Goal: Task Accomplishment & Management: Manage account settings

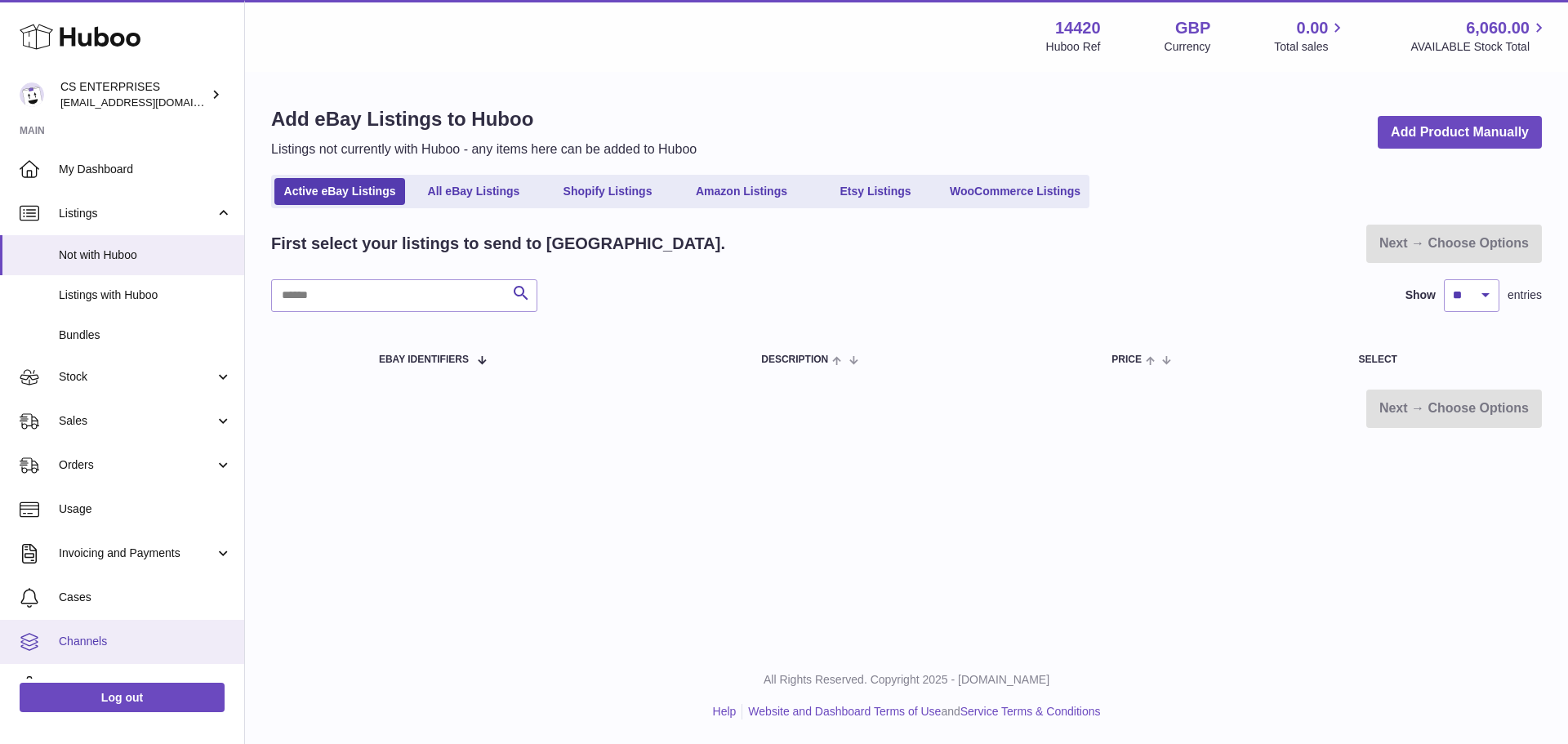
click at [96, 646] on span "Channels" at bounding box center [145, 641] width 173 height 16
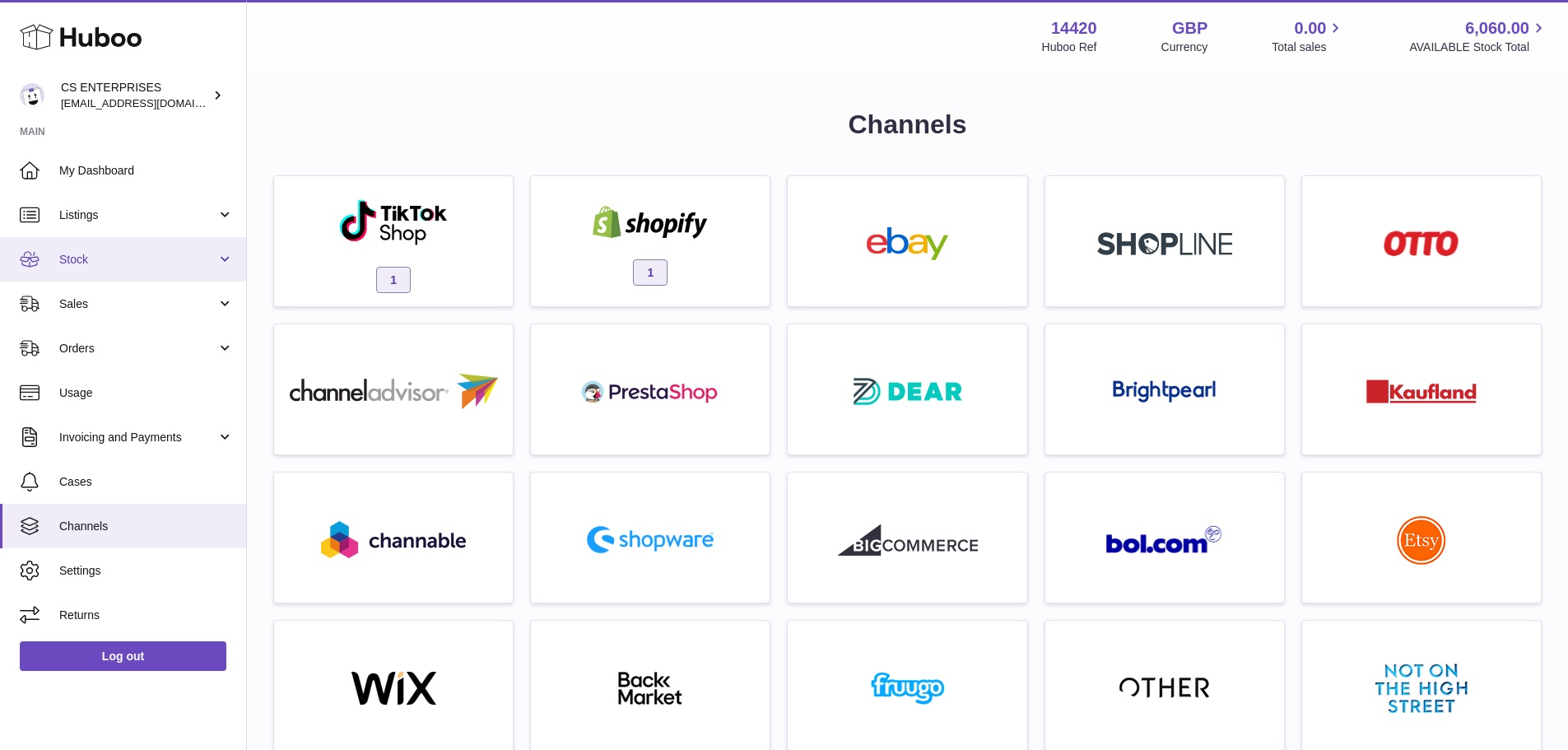
click at [118, 260] on span "Stock" at bounding box center [138, 259] width 157 height 16
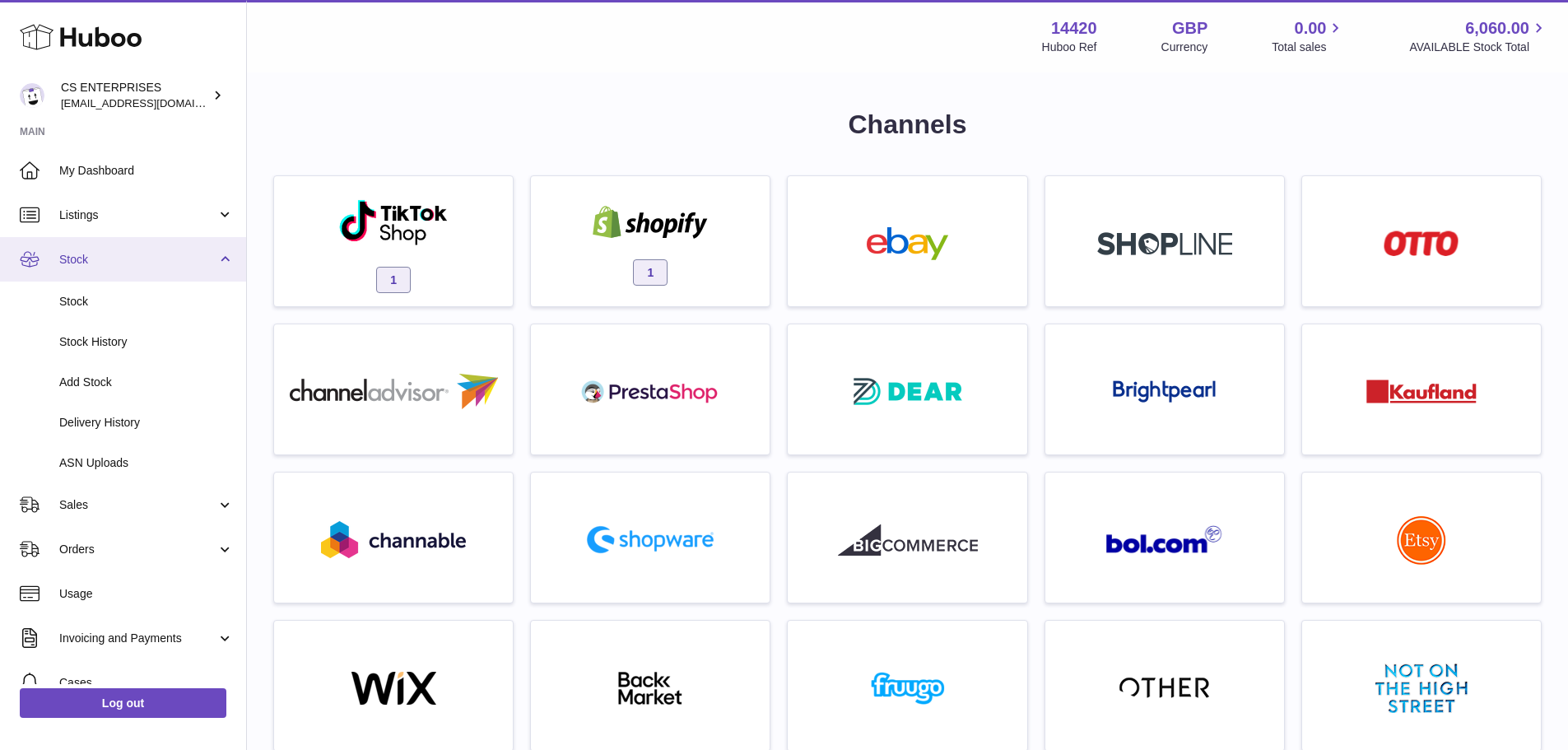
click at [121, 264] on span "Stock" at bounding box center [138, 259] width 157 height 16
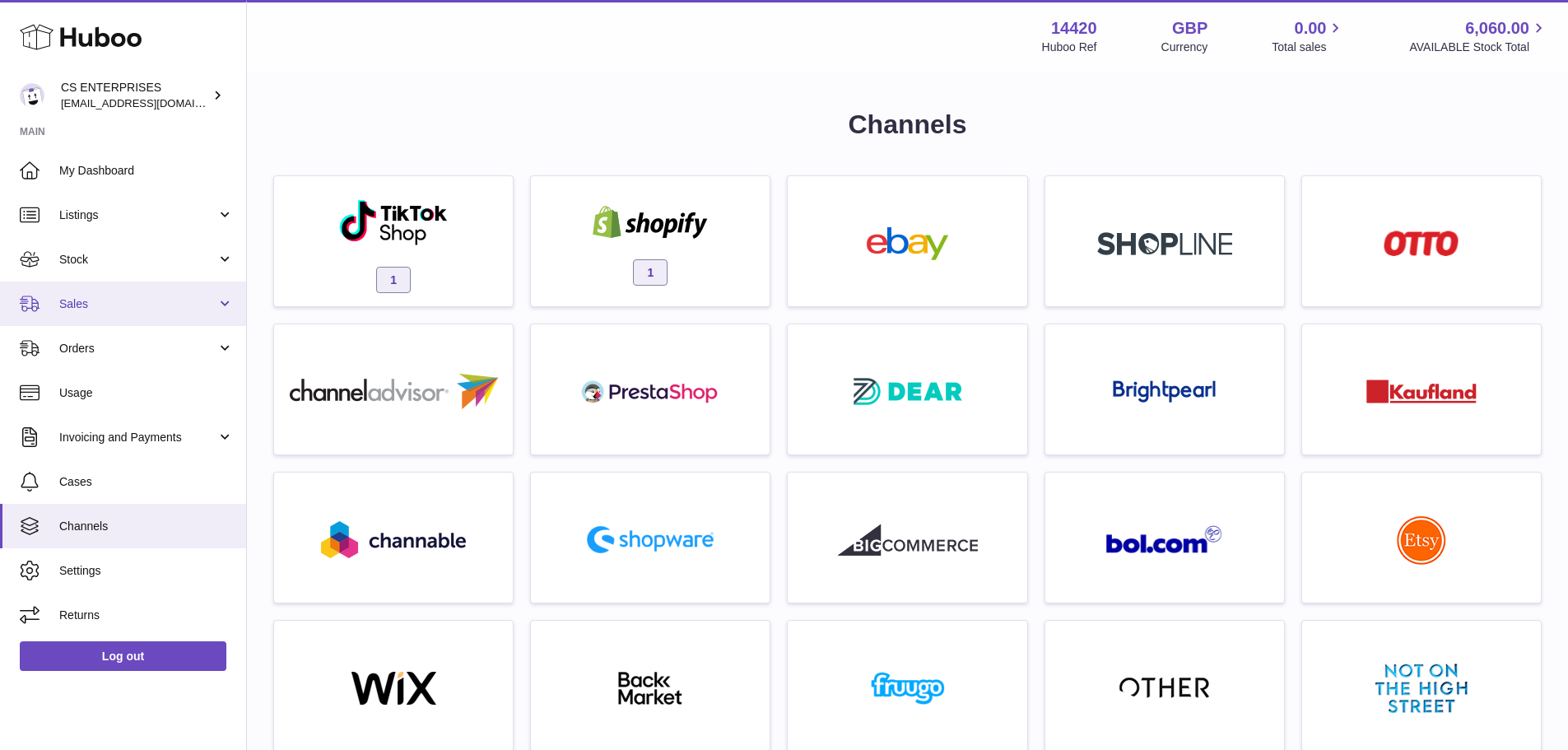
click at [114, 294] on link "Sales" at bounding box center [123, 303] width 246 height 45
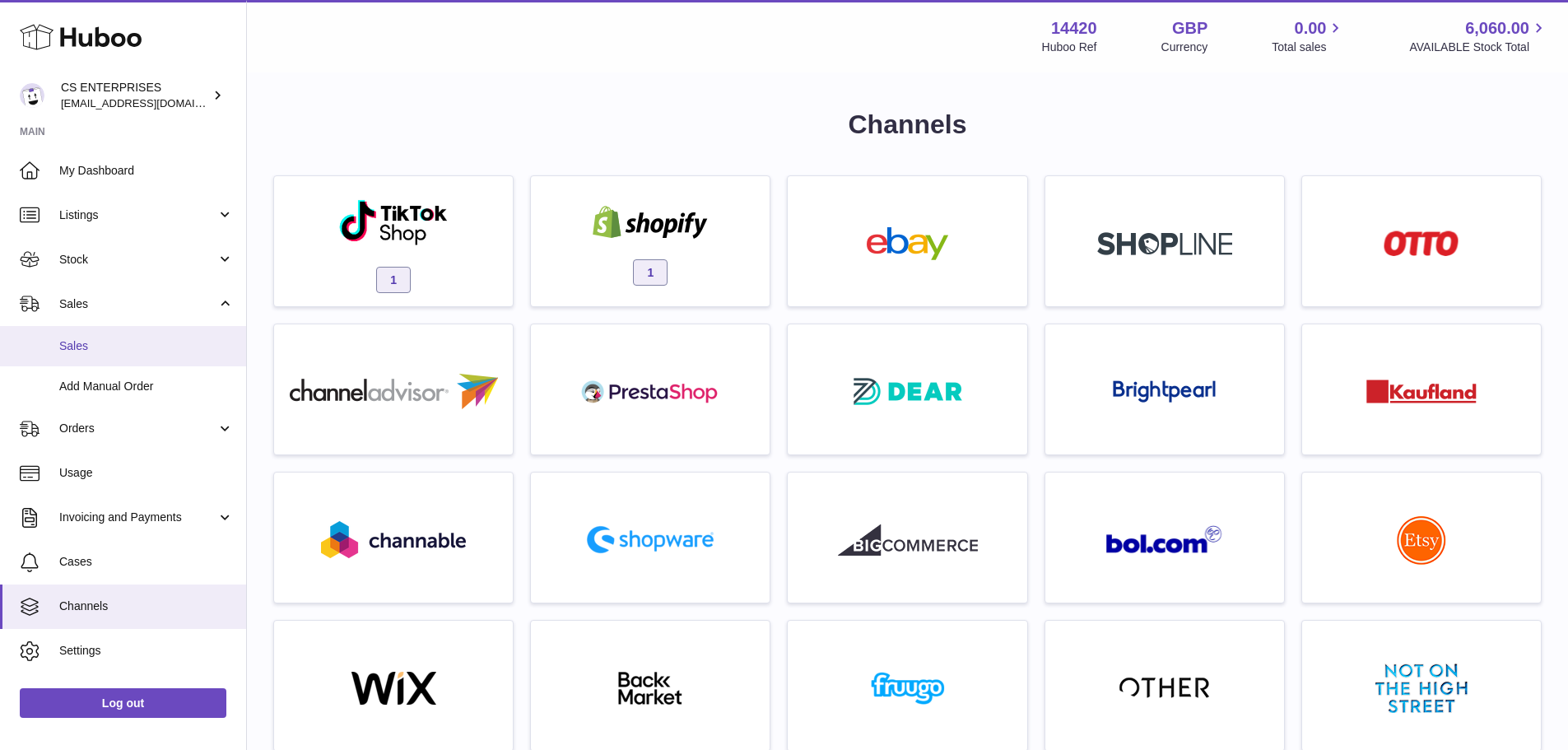
click at [125, 347] on span "Sales" at bounding box center [147, 346] width 174 height 16
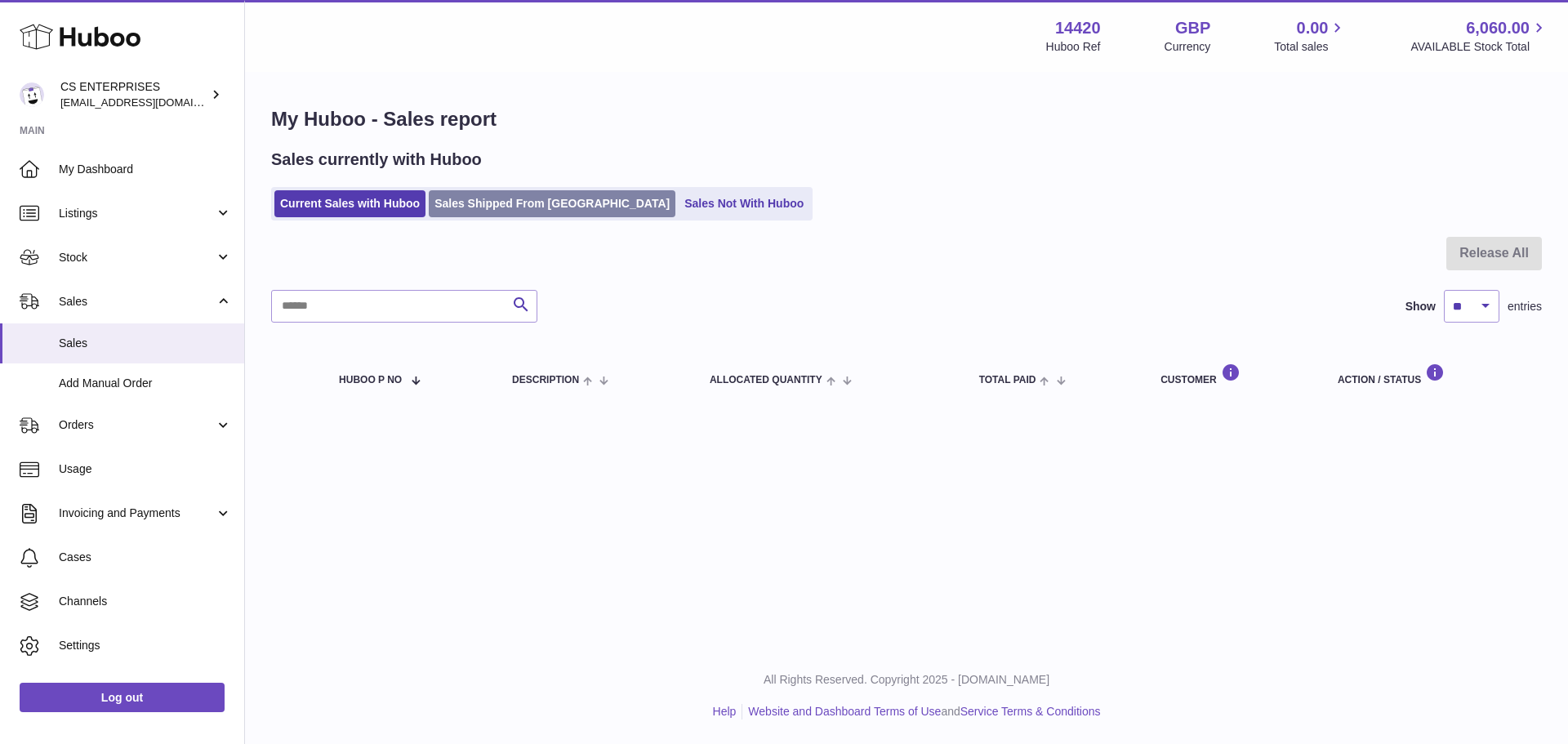
click at [510, 199] on link "Sales Shipped From Huboo" at bounding box center [552, 203] width 246 height 27
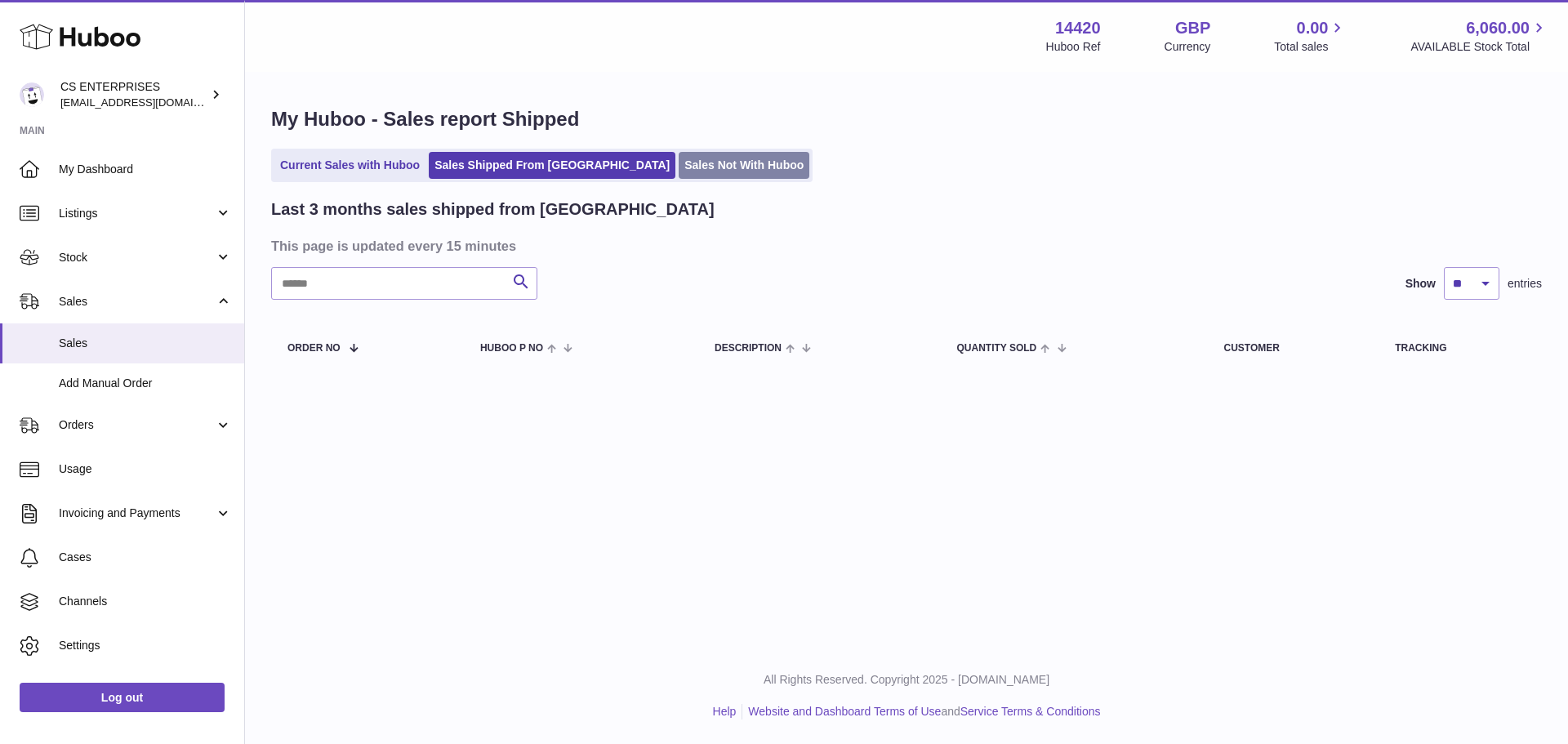
click at [686, 174] on link "Sales Not With Huboo" at bounding box center [743, 165] width 131 height 27
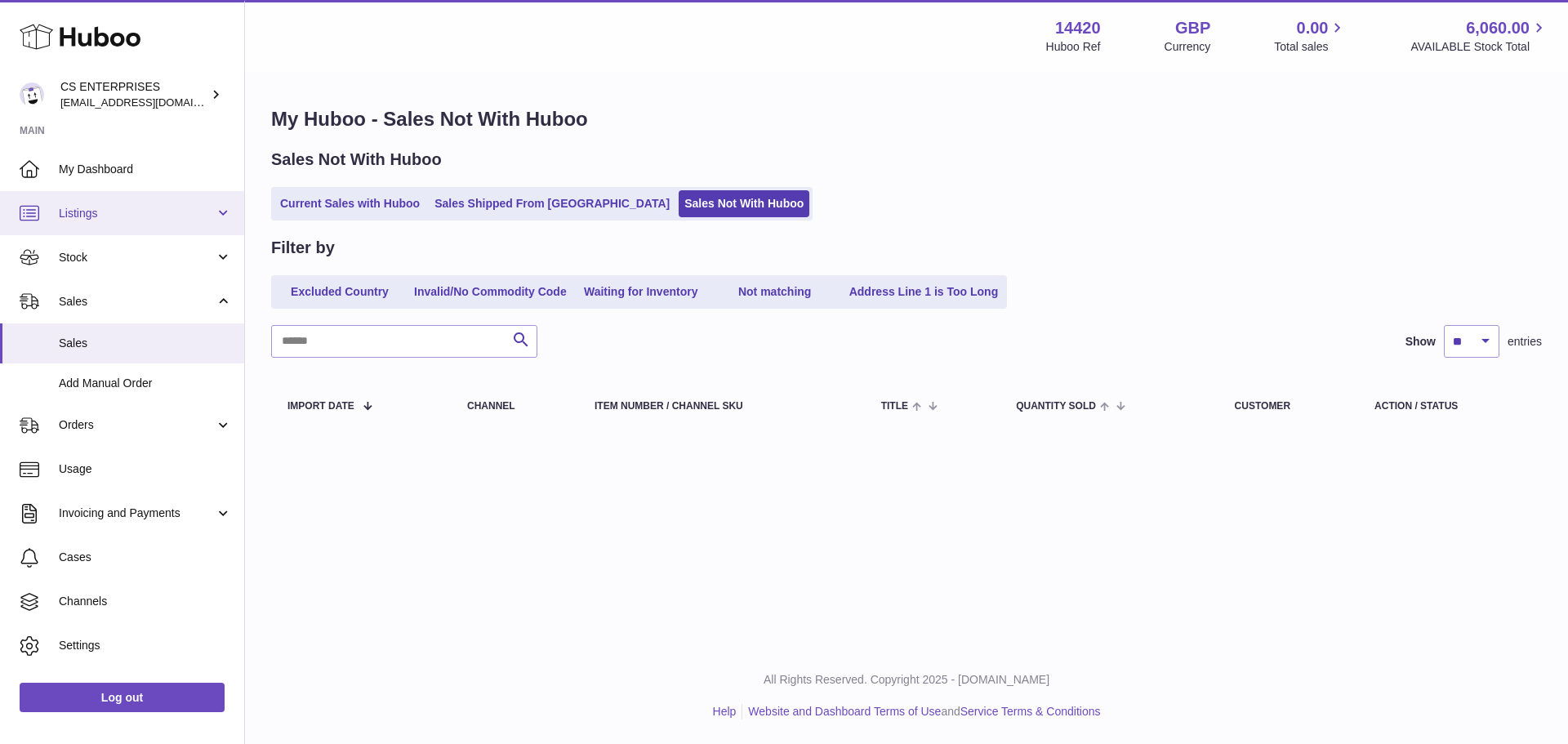
click at [126, 211] on span "Listings" at bounding box center [136, 214] width 156 height 16
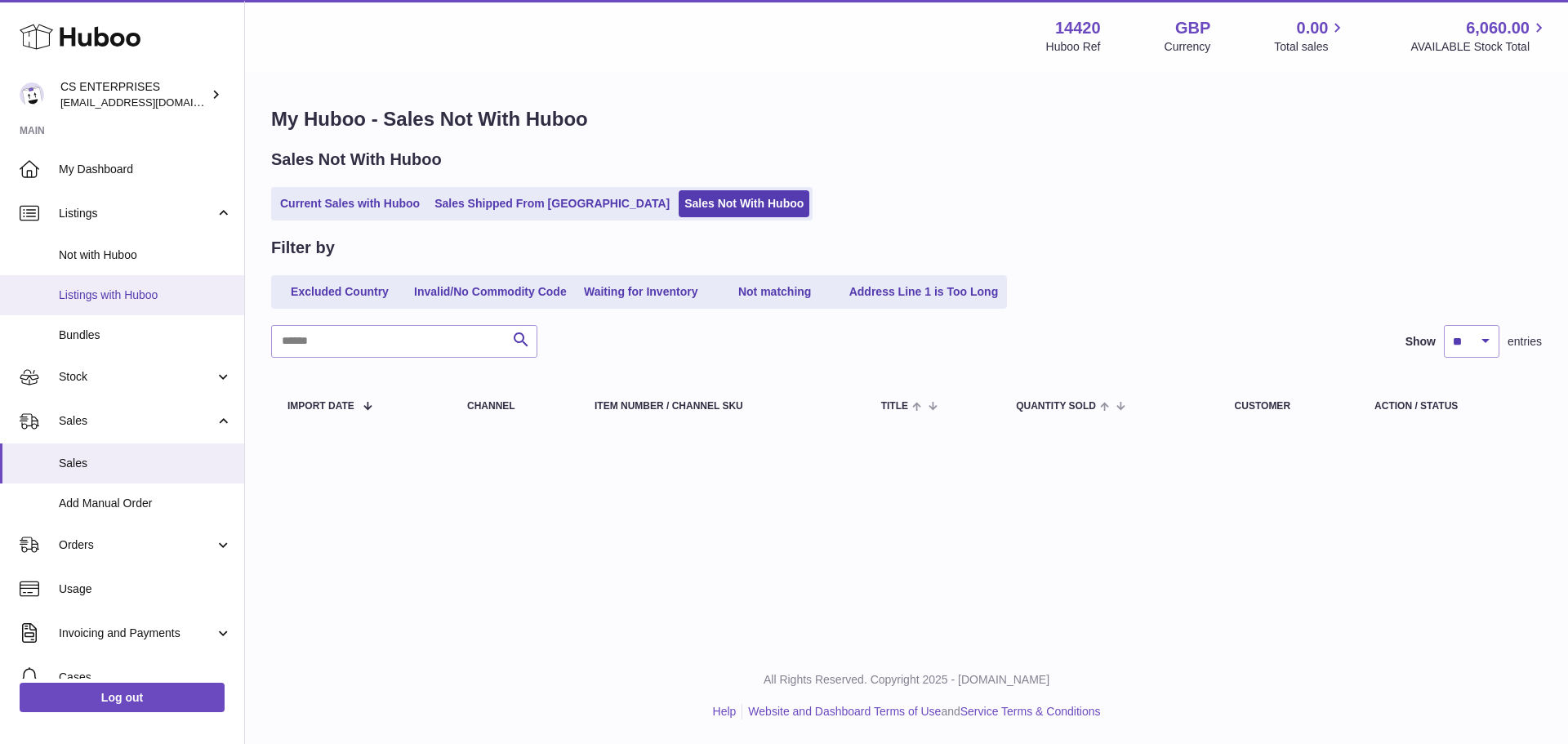
click at [123, 298] on span "Listings with Huboo" at bounding box center [145, 295] width 173 height 16
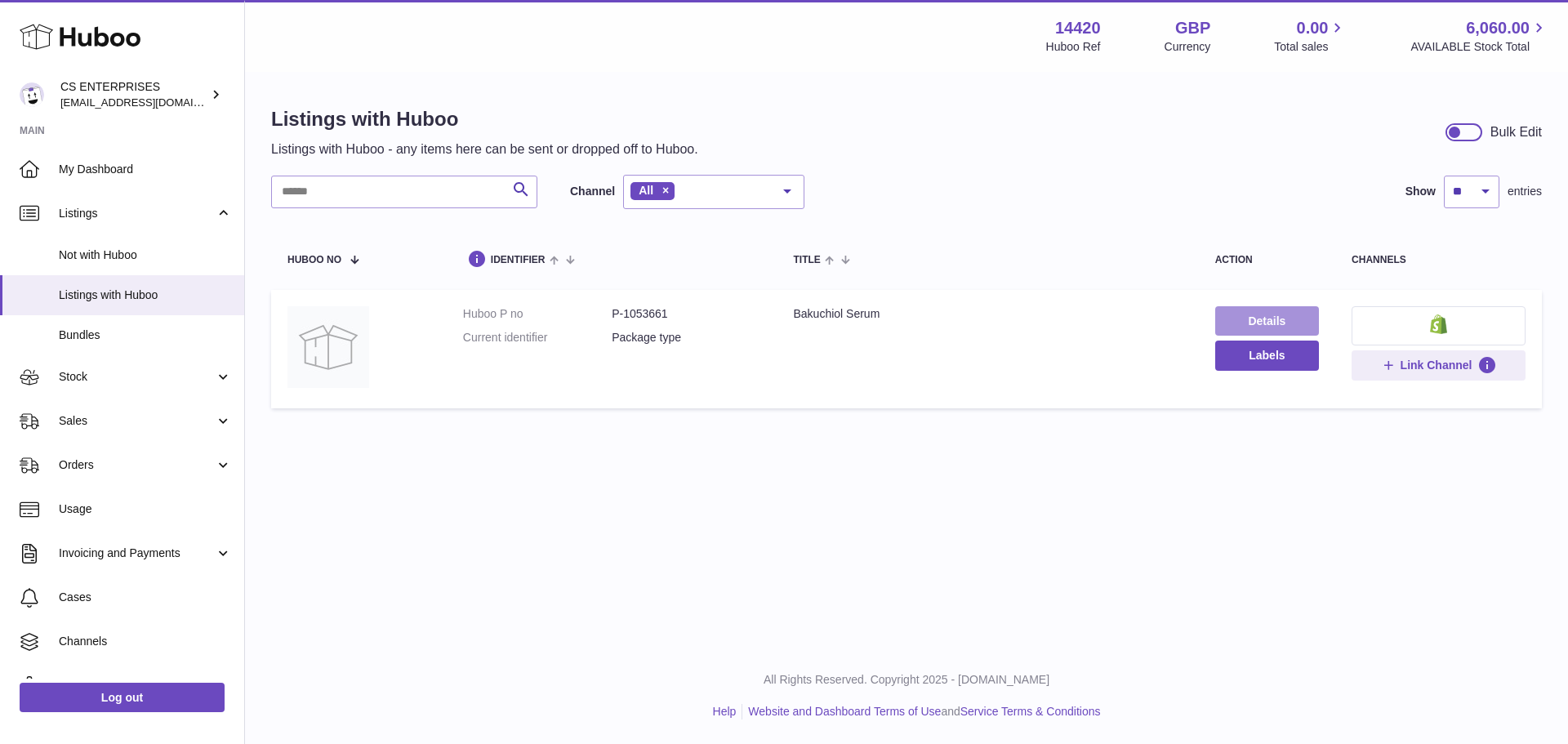
click at [1252, 319] on link "Details" at bounding box center [1268, 321] width 104 height 29
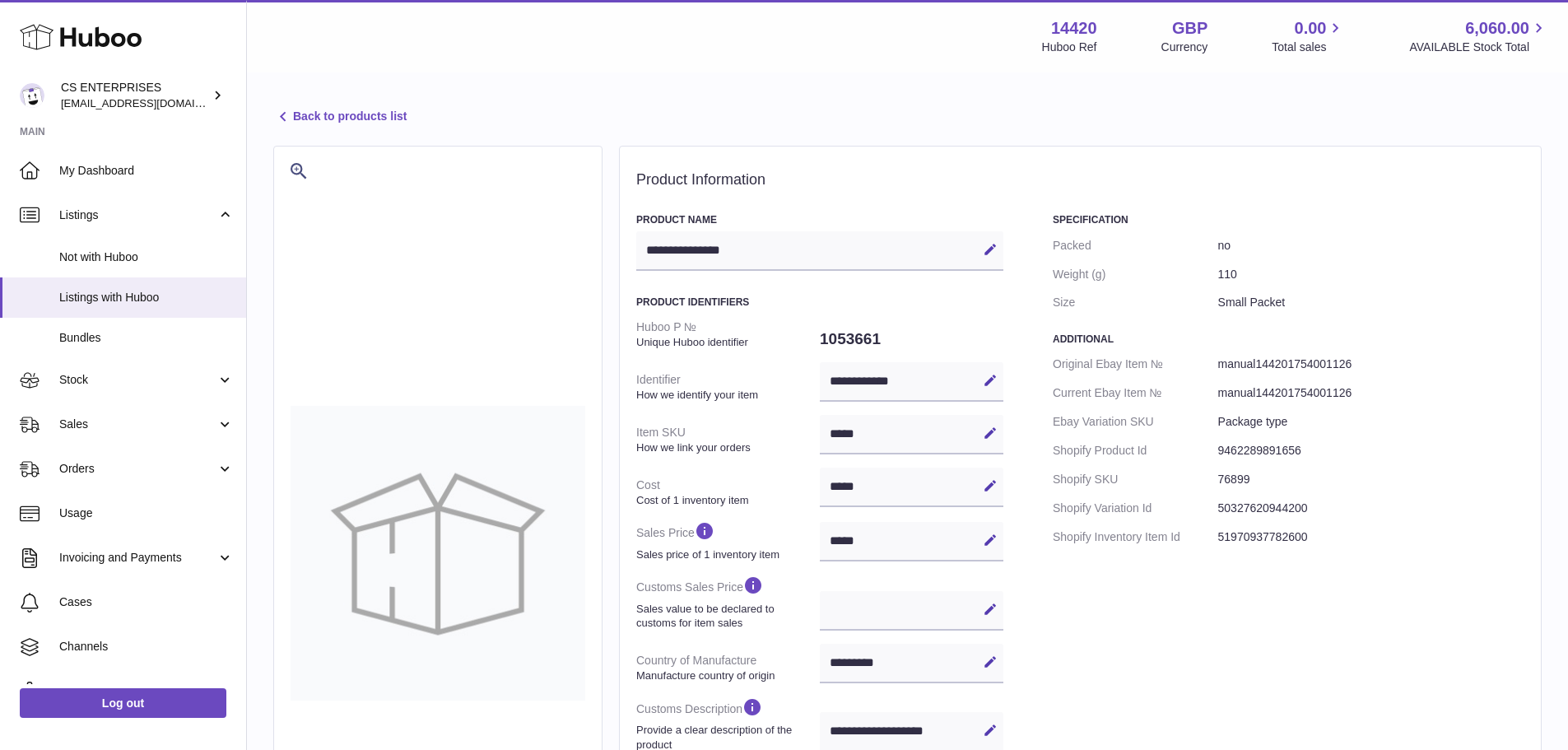
select select "***"
select select "****"
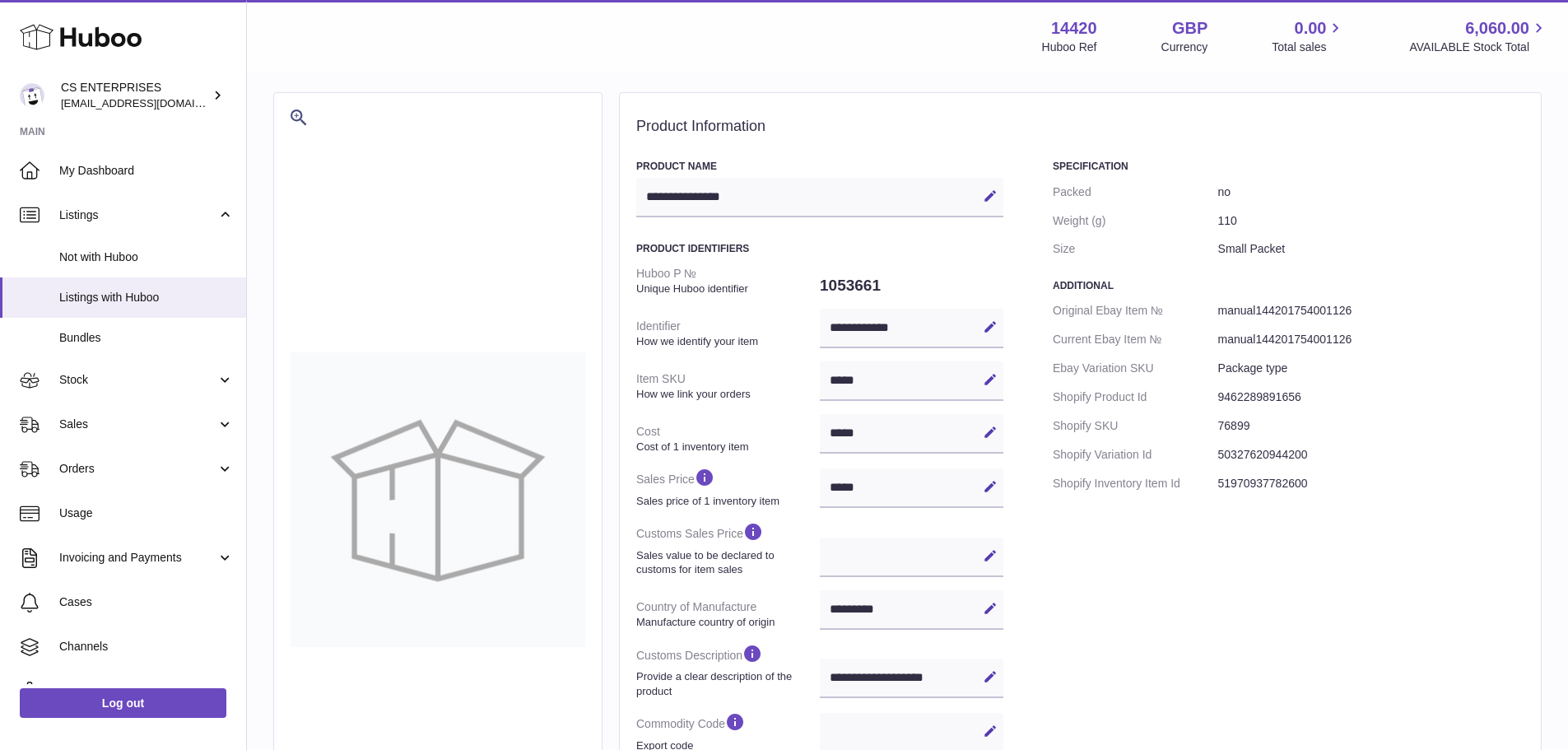
scroll to position [82, 0]
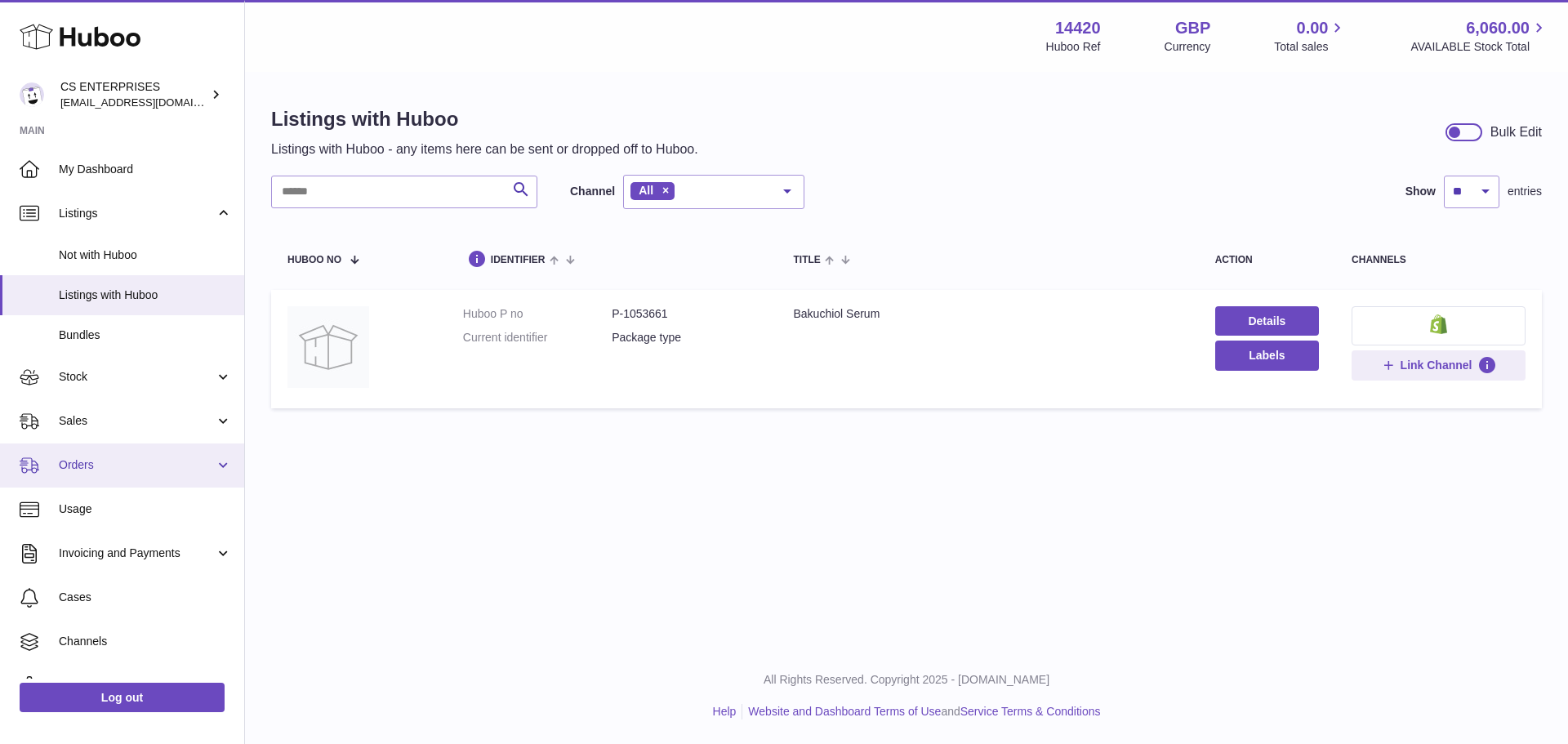
scroll to position [74, 0]
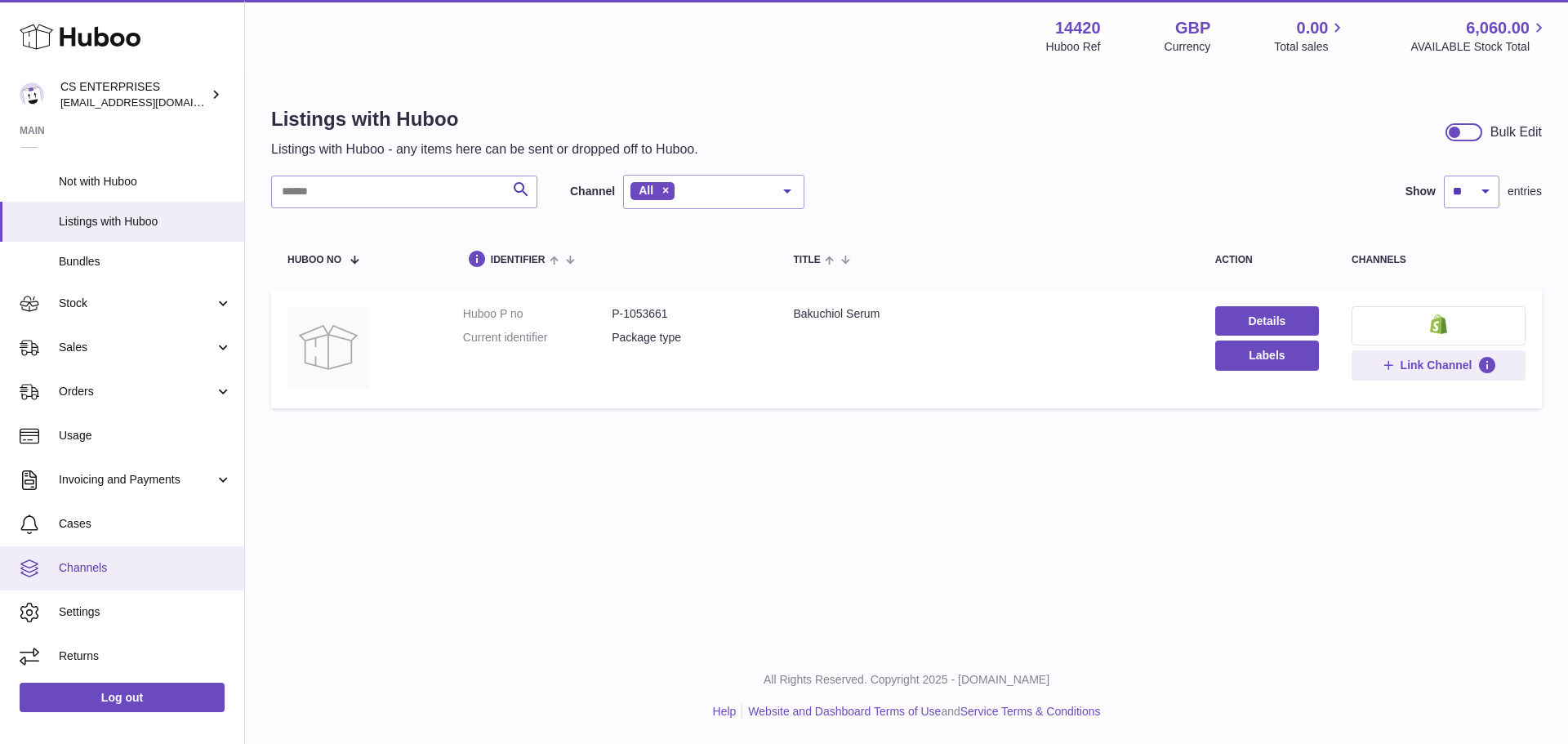
click at [131, 575] on span "Channels" at bounding box center [145, 568] width 173 height 16
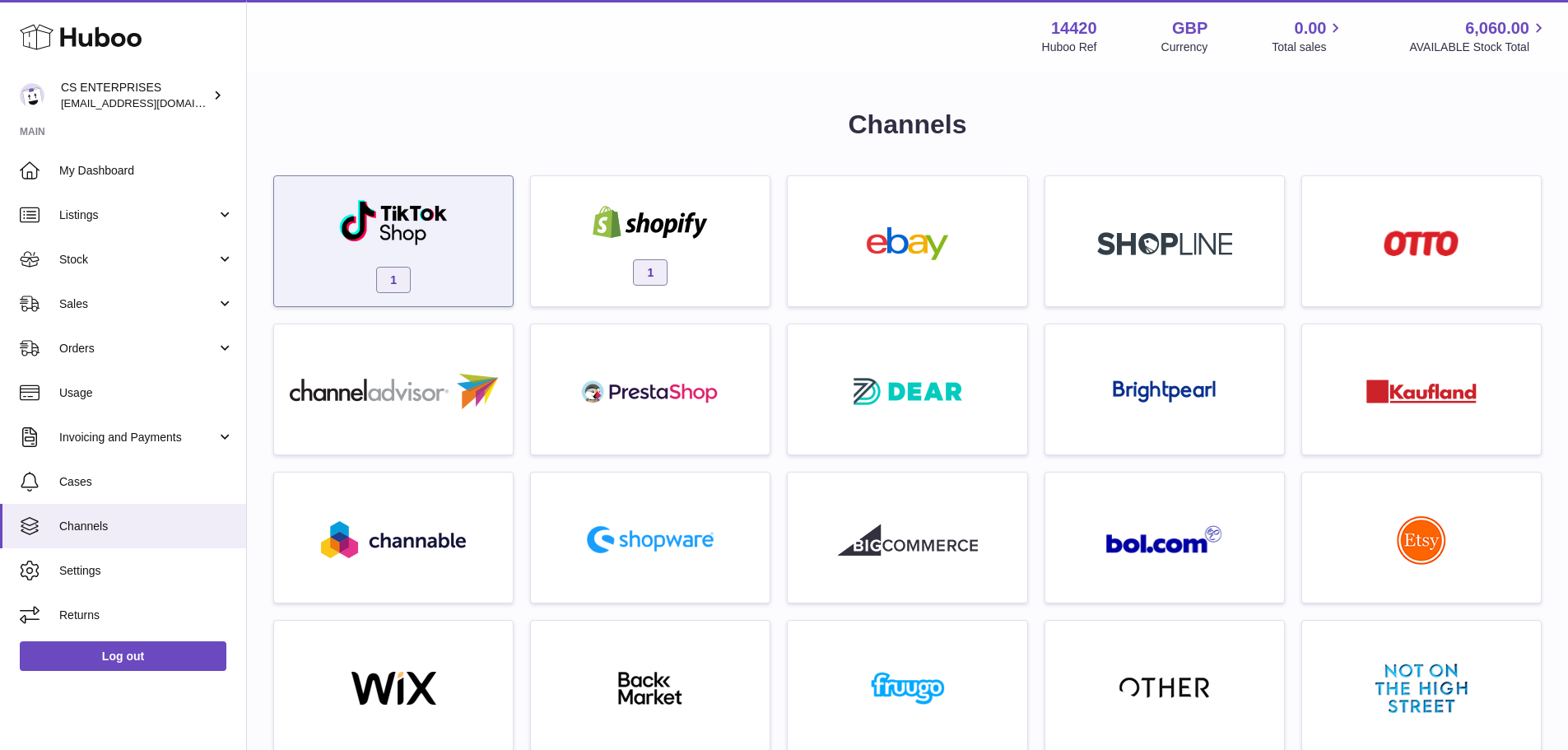
click at [380, 178] on div "1" at bounding box center [393, 240] width 241 height 132
click at [381, 266] on span "1" at bounding box center [393, 279] width 35 height 27
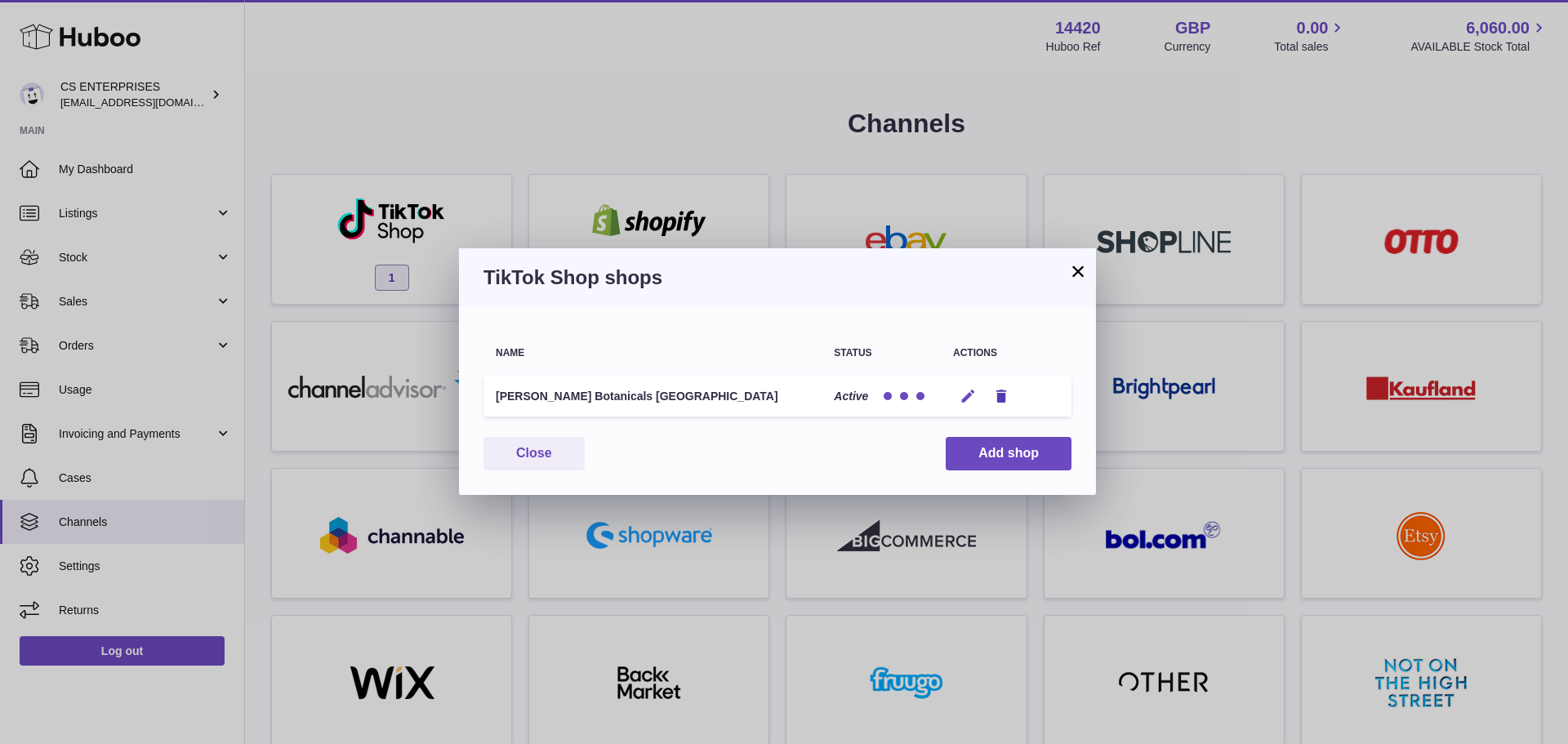
click at [976, 396] on icon "button" at bounding box center [967, 396] width 17 height 17
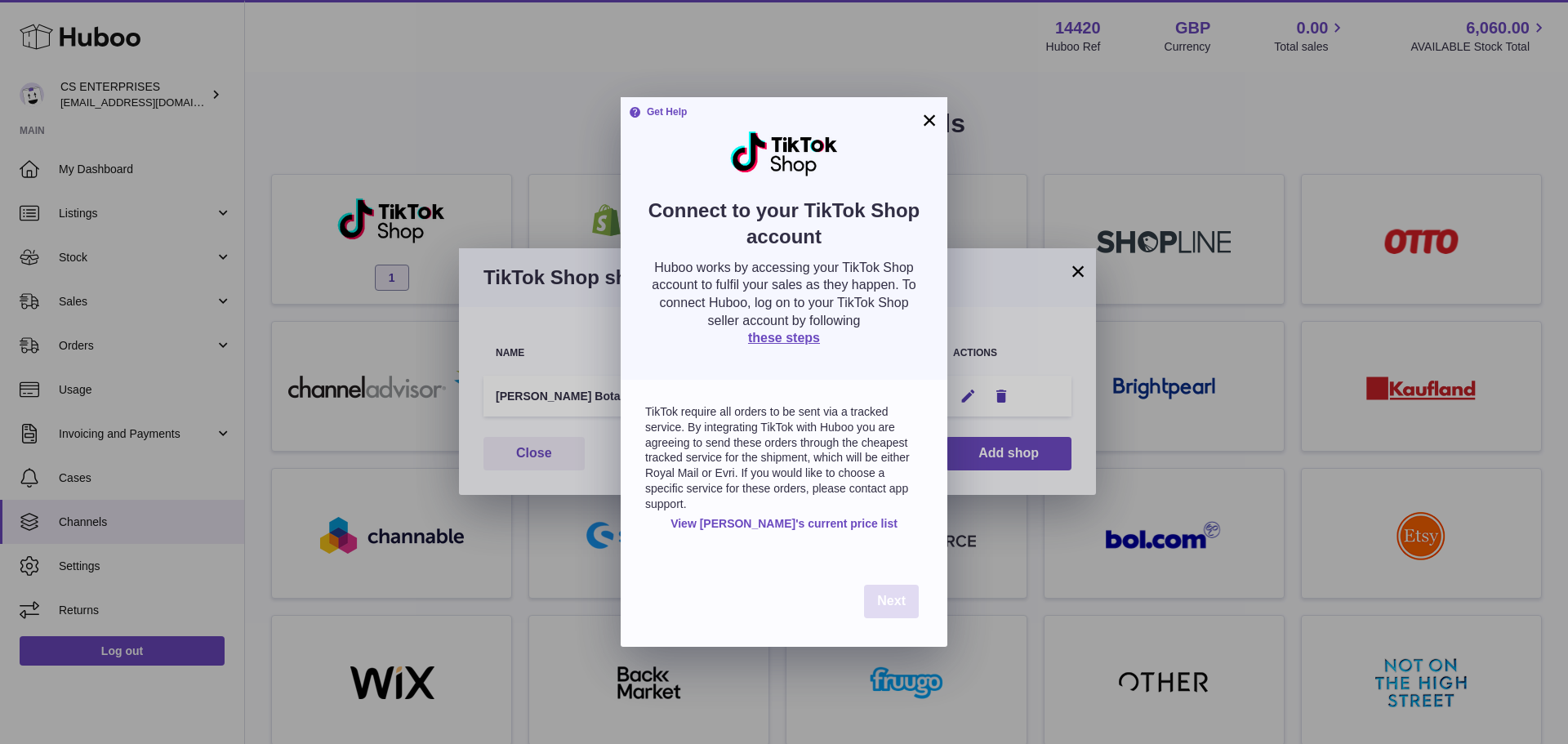
click at [886, 608] on span "Next" at bounding box center [891, 601] width 28 height 14
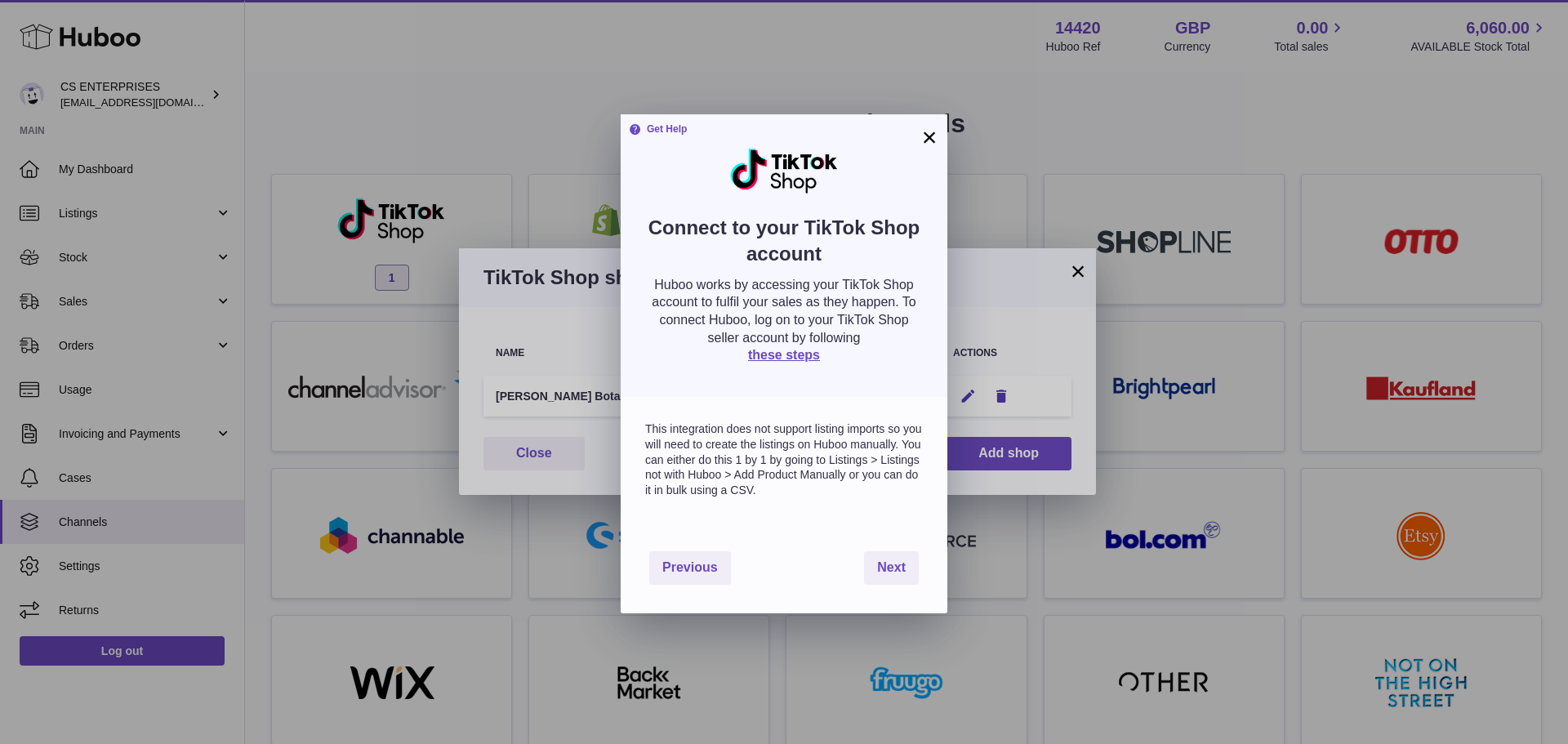
click at [818, 467] on p "This integration does not support listing imports so you will need to create th…" at bounding box center [784, 459] width 278 height 77
click at [896, 574] on span "Next" at bounding box center [891, 567] width 28 height 14
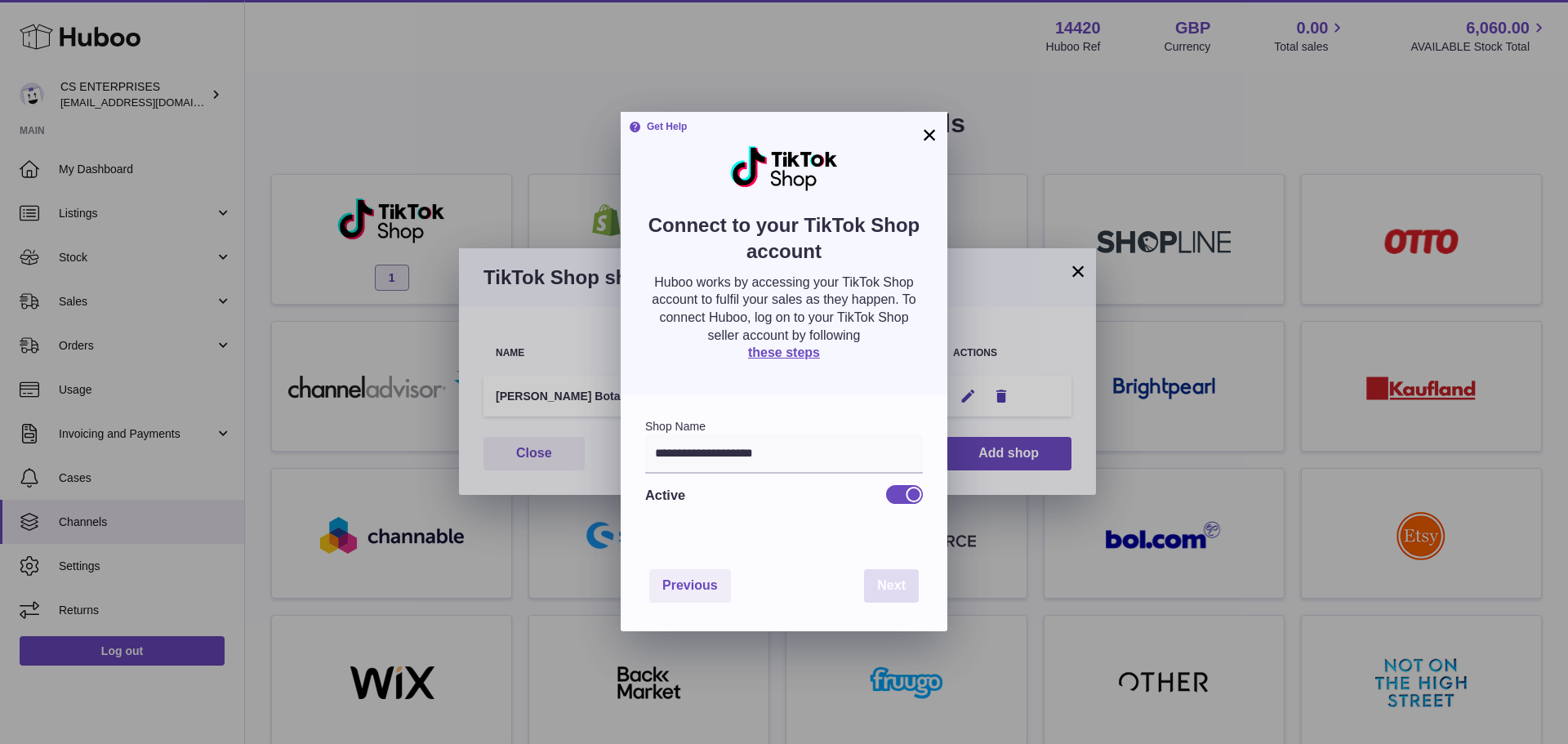
click at [901, 590] on span "Next" at bounding box center [891, 585] width 28 height 14
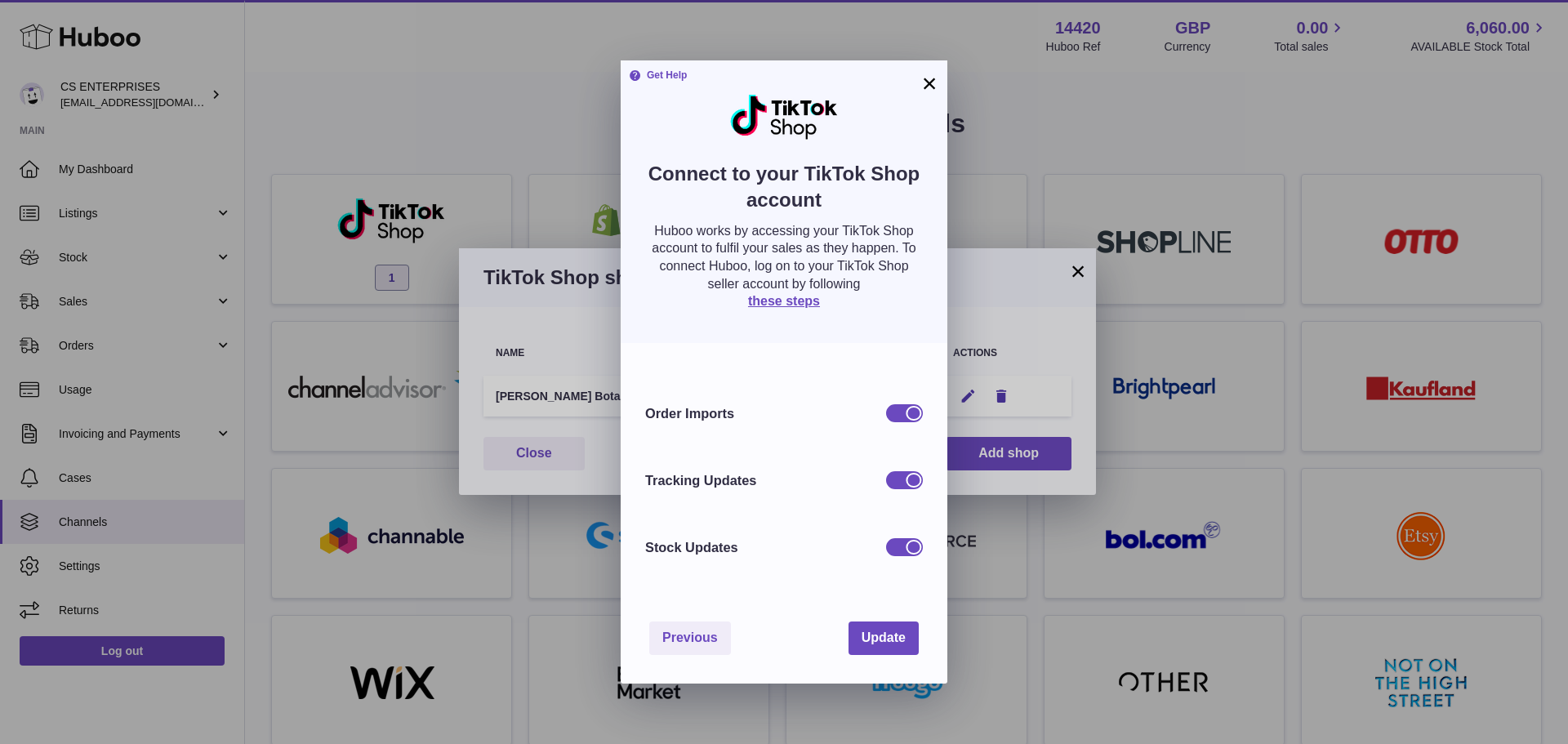
click at [928, 79] on button "×" at bounding box center [929, 83] width 20 height 20
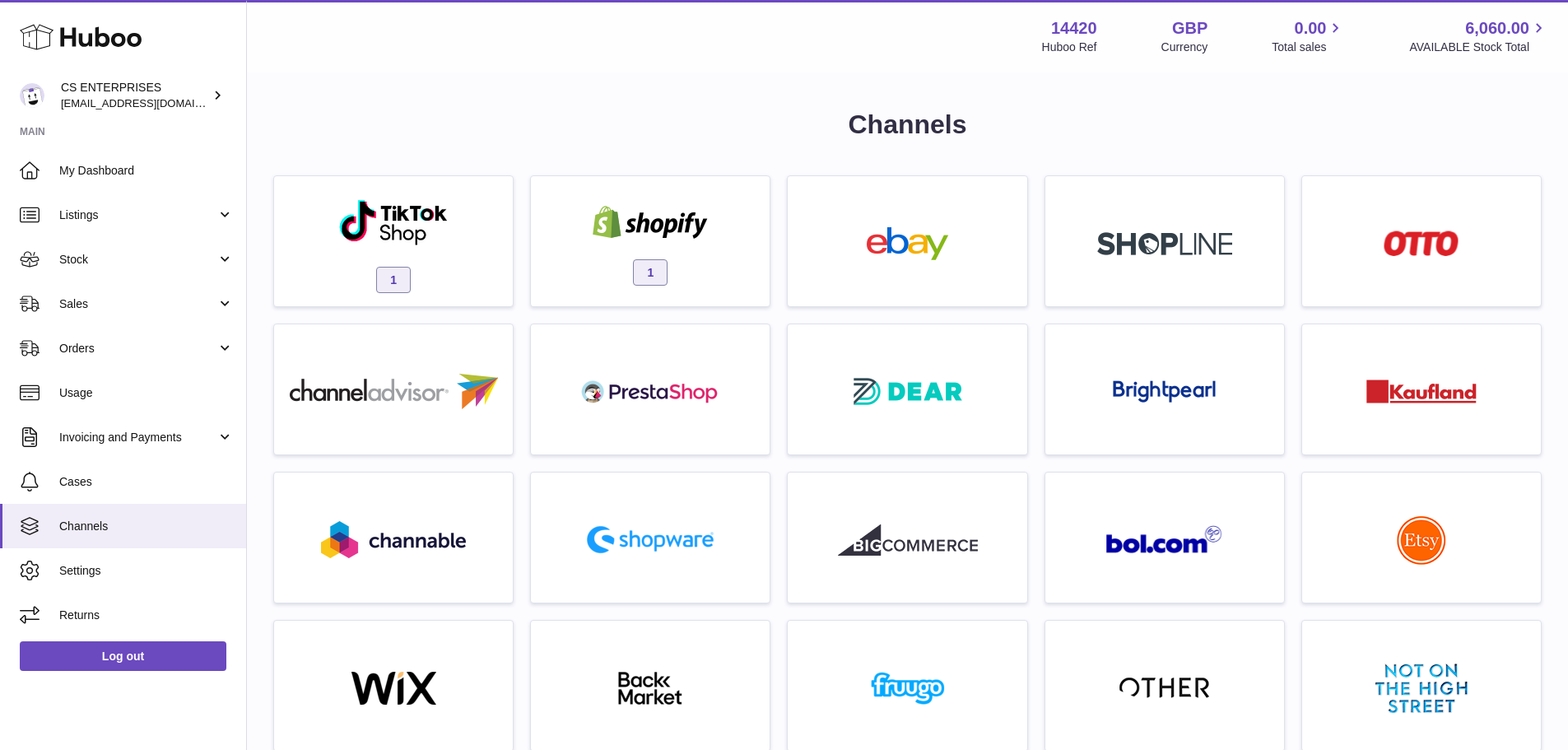
click at [637, 176] on div "× TikTok Shop shops Name Status Actions [PERSON_NAME] Botanicals UK Active Edit…" at bounding box center [784, 375] width 1568 height 750
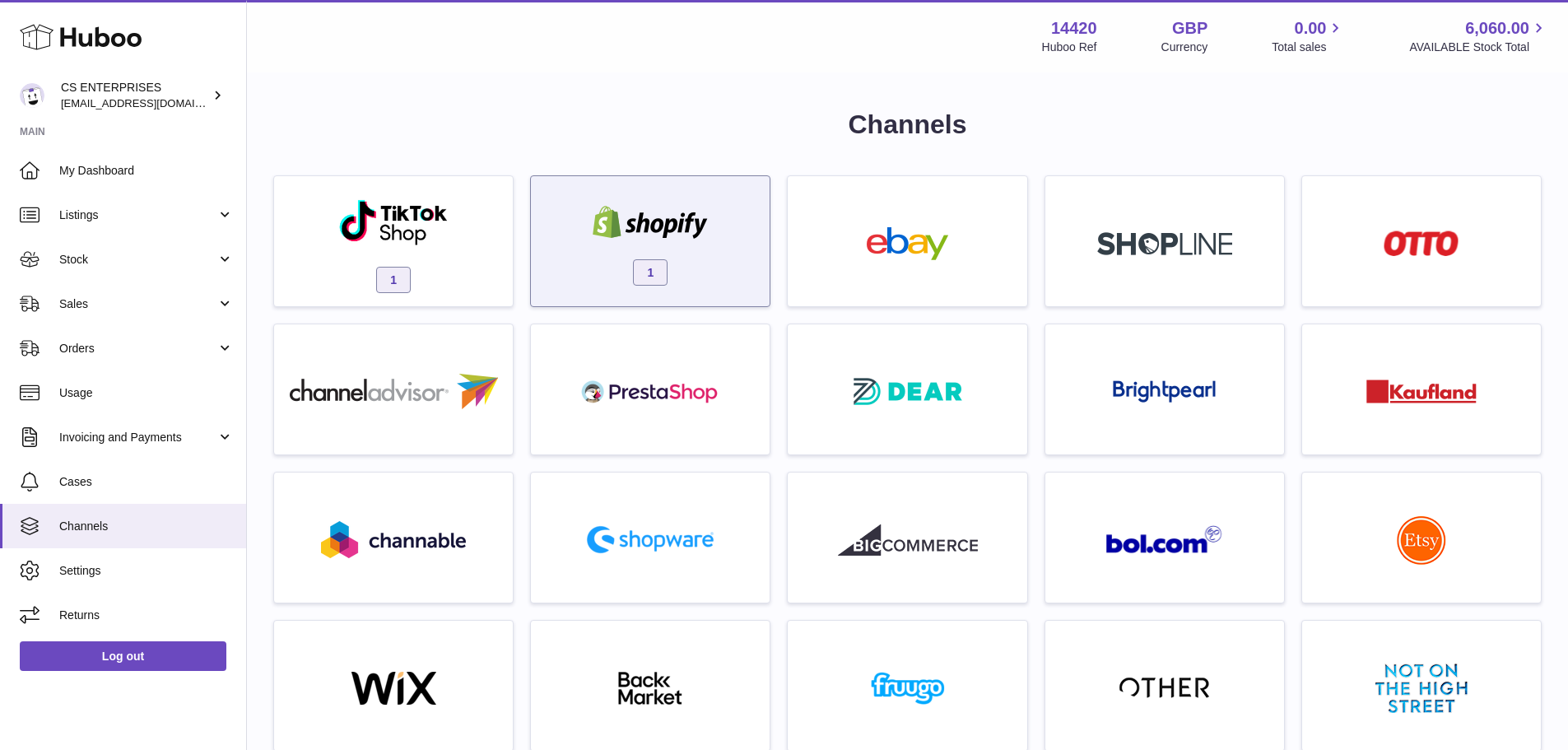
click at [672, 245] on div "1" at bounding box center [650, 245] width 223 height 105
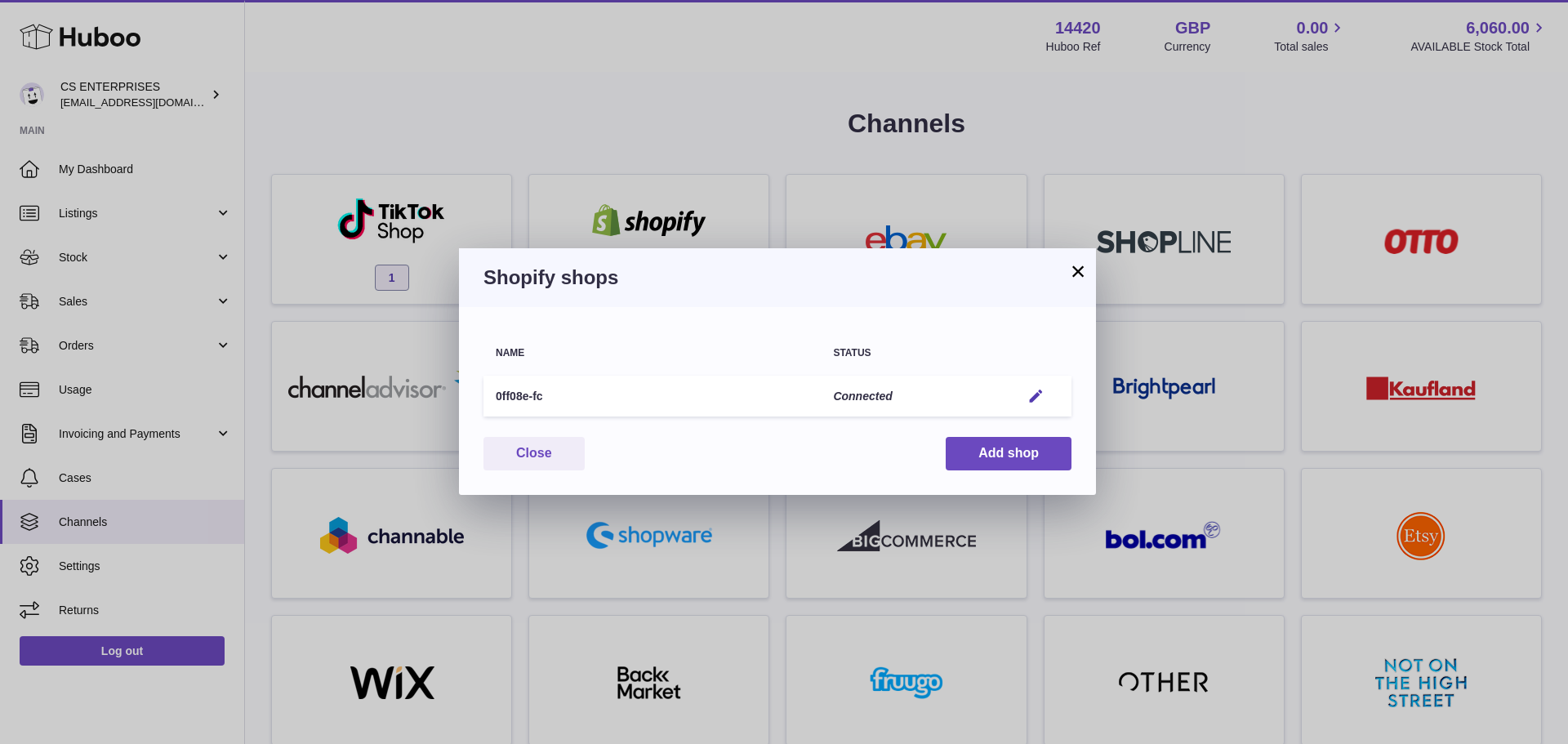
click at [543, 119] on div "× Shopify shops Name Status 0ff08e-fc Connected Edit You have not connected sho…" at bounding box center [784, 372] width 1568 height 744
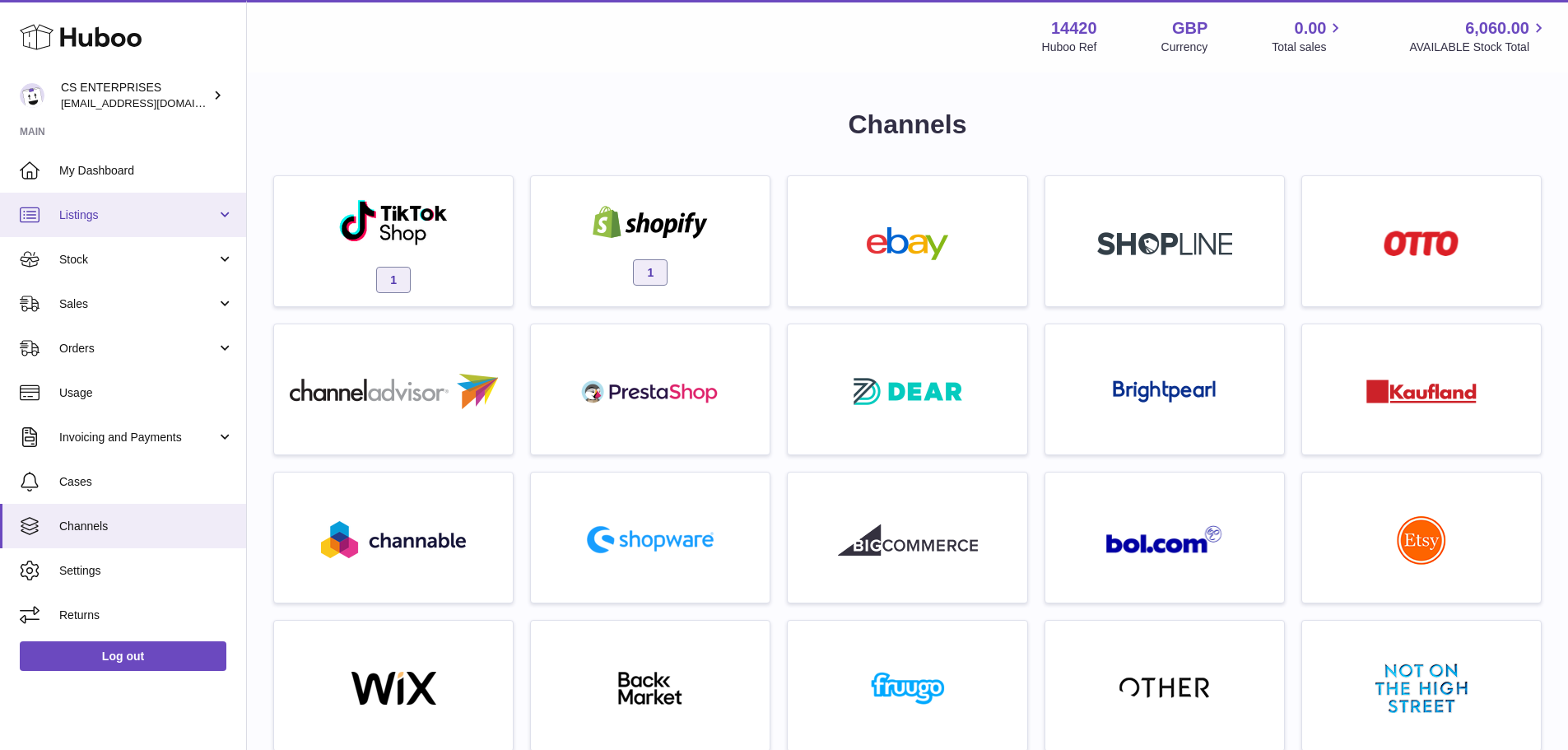
click at [111, 218] on span "Listings" at bounding box center [138, 216] width 157 height 16
